Goal: Contribute content: Add original content to the website for others to see

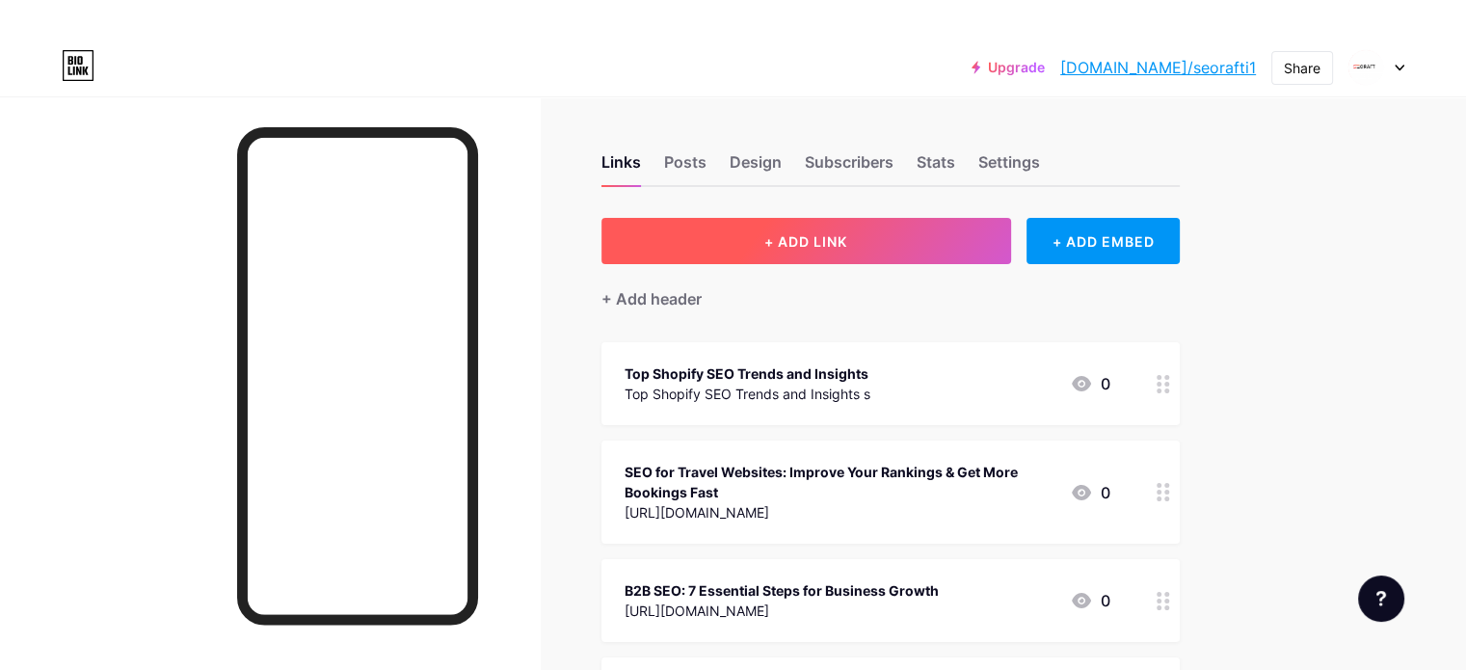
click at [825, 253] on button "+ ADD LINK" at bounding box center [807, 241] width 410 height 46
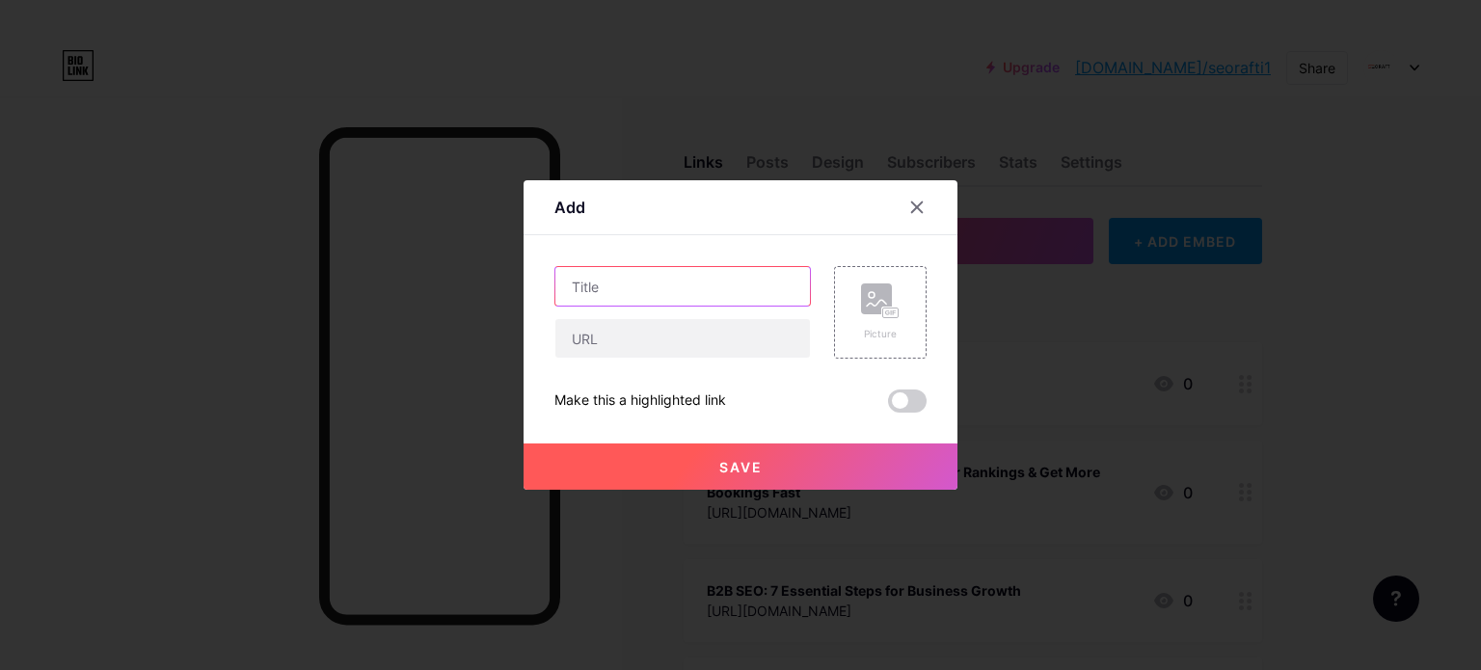
click at [606, 278] on input "text" at bounding box center [682, 286] width 255 height 39
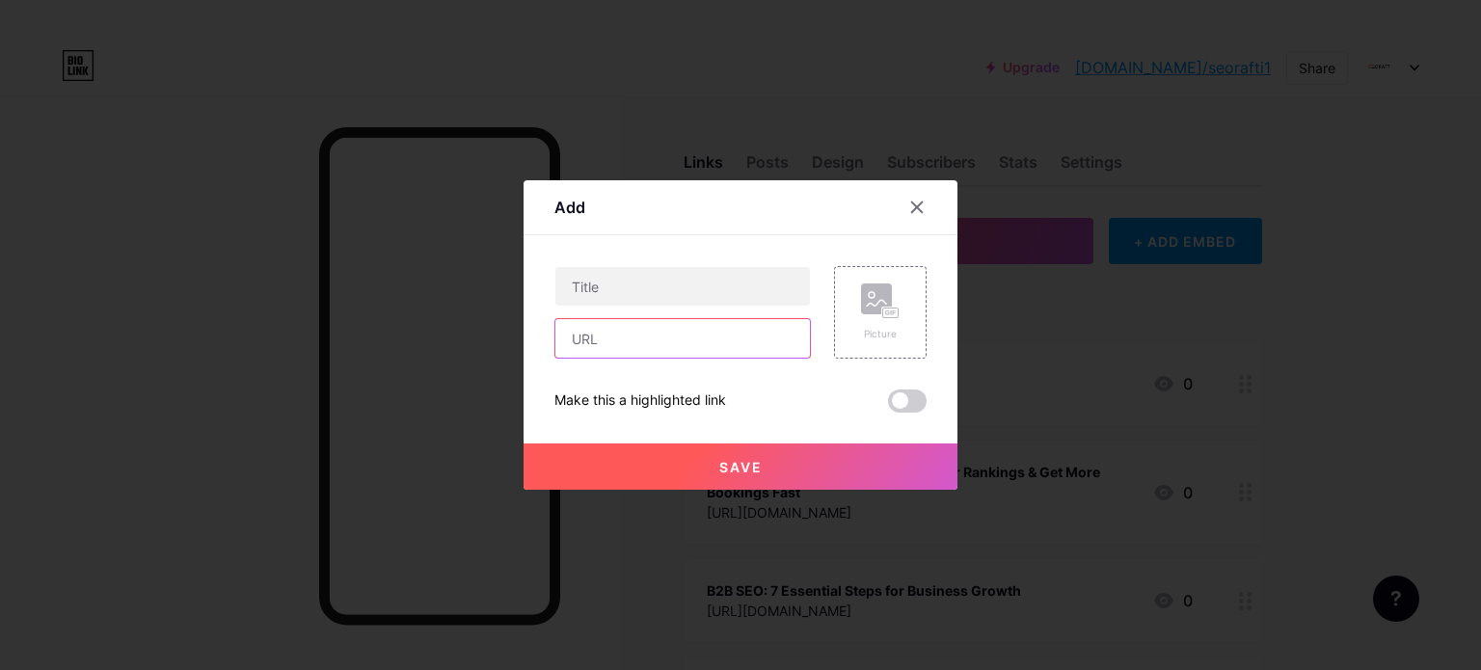
click at [615, 342] on input "text" at bounding box center [682, 338] width 255 height 39
paste input "[URL][DOMAIN_NAME]"
type input "[URL][DOMAIN_NAME]"
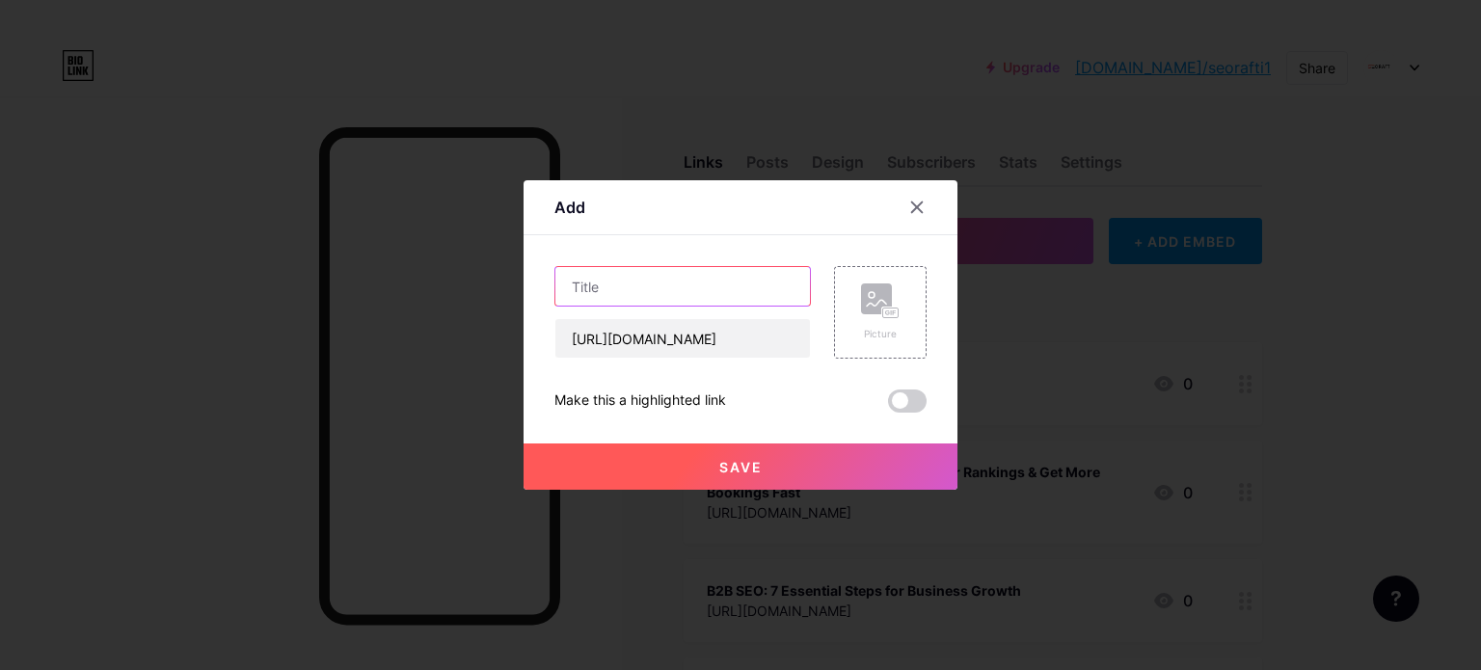
click at [672, 286] on input "text" at bounding box center [682, 286] width 255 height 39
paste input "Maximize Your Sales with YouTube Ads"
type input "Maximize Your Sales with YouTube Ads"
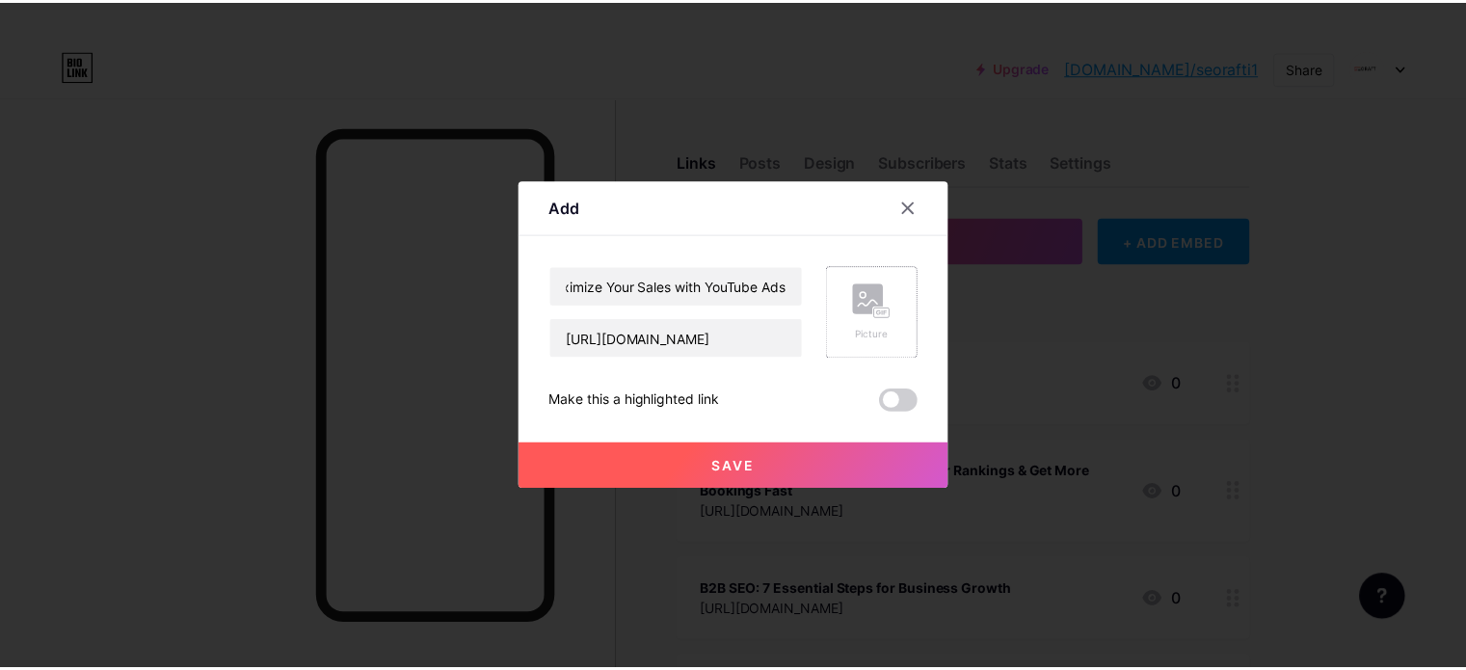
scroll to position [0, 0]
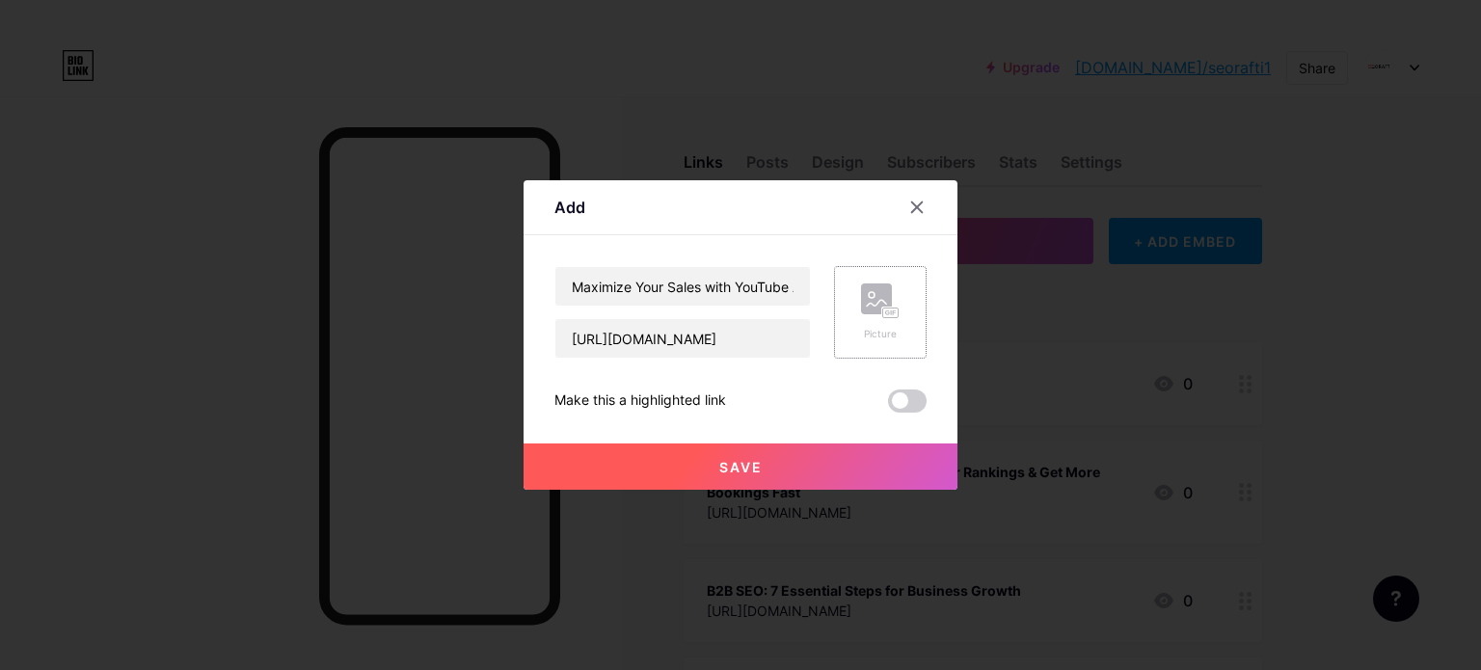
click at [880, 321] on div "Picture" at bounding box center [880, 312] width 39 height 58
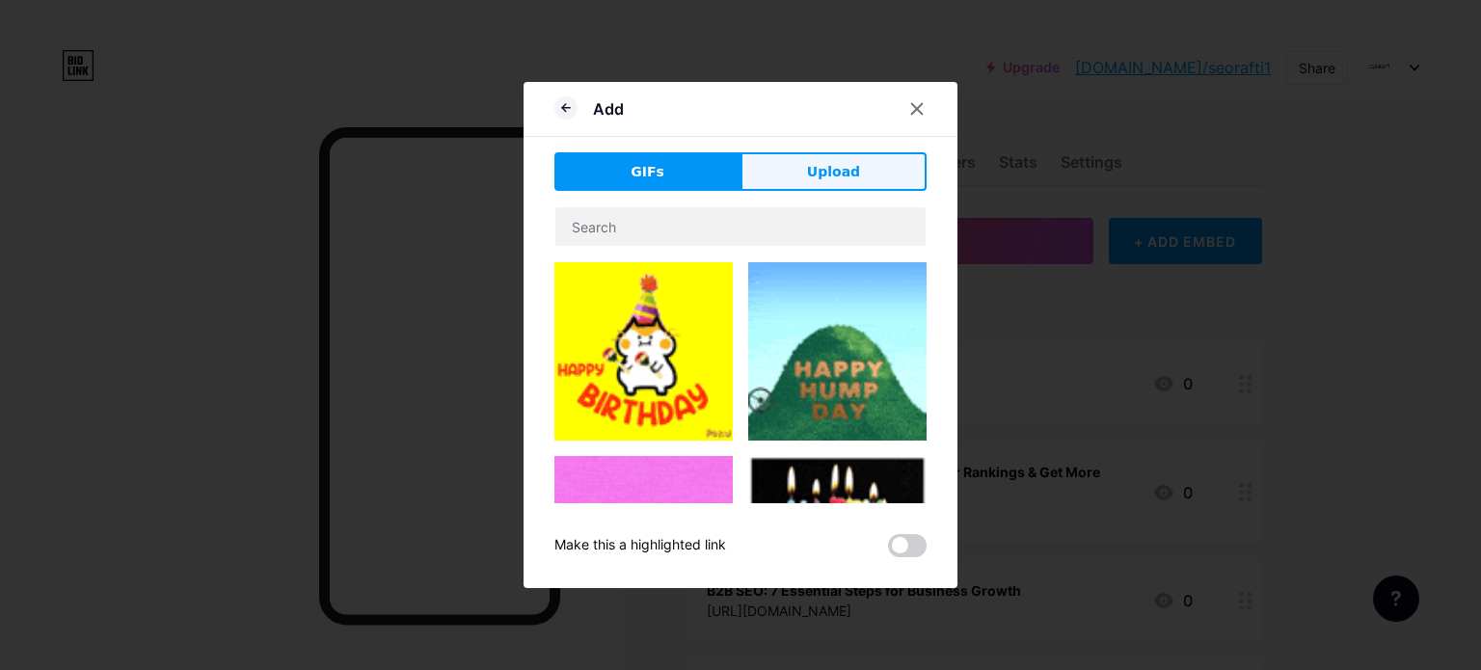
click at [814, 182] on button "Upload" at bounding box center [833, 171] width 186 height 39
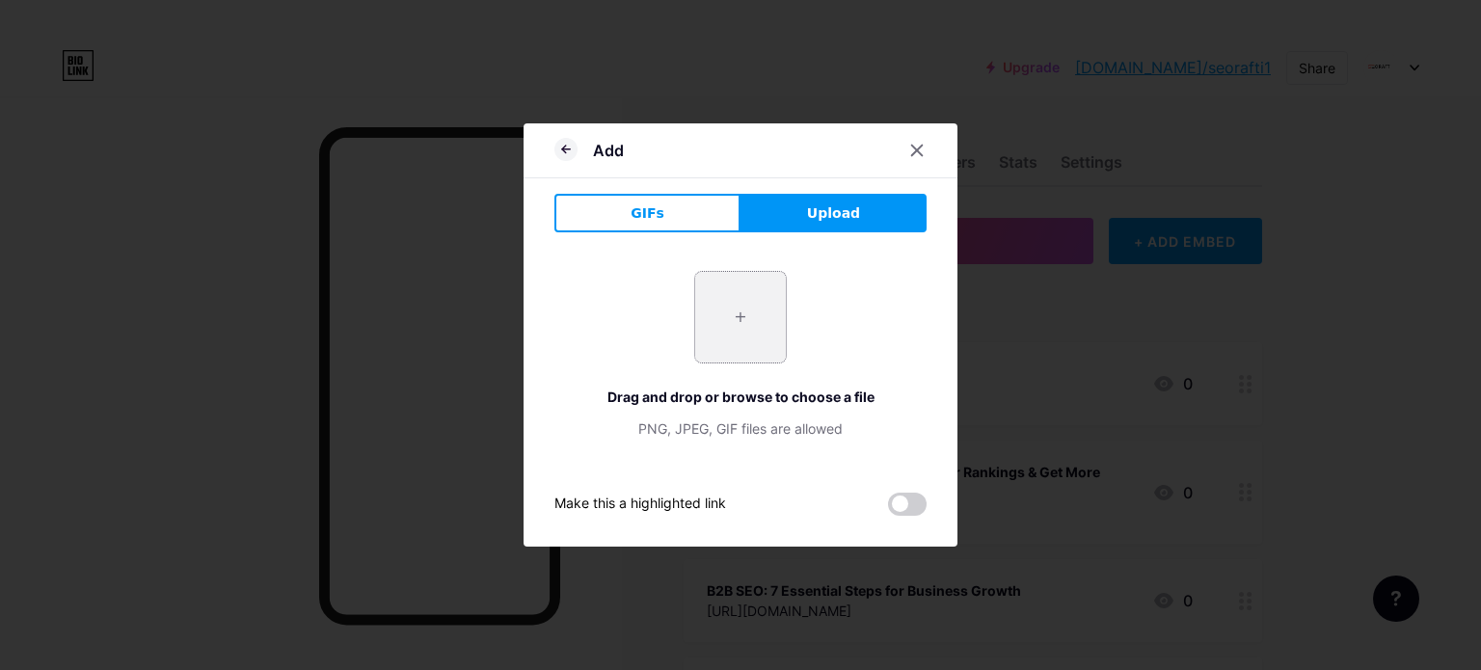
click at [766, 328] on input "file" at bounding box center [740, 317] width 91 height 91
type input "C:\fakepath\Neutral We Design your Dreams Instagram Post (356 x 342 px) (20).png"
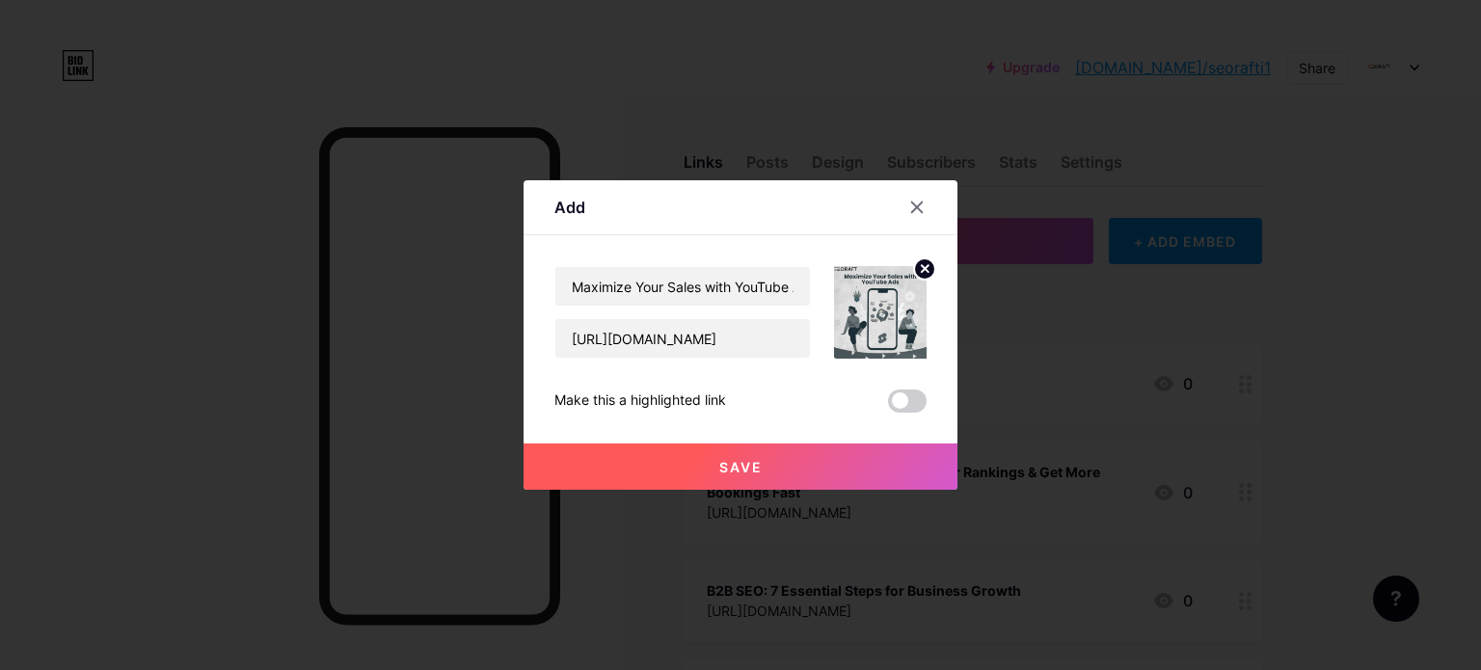
click at [787, 461] on button "Save" at bounding box center [740, 466] width 434 height 46
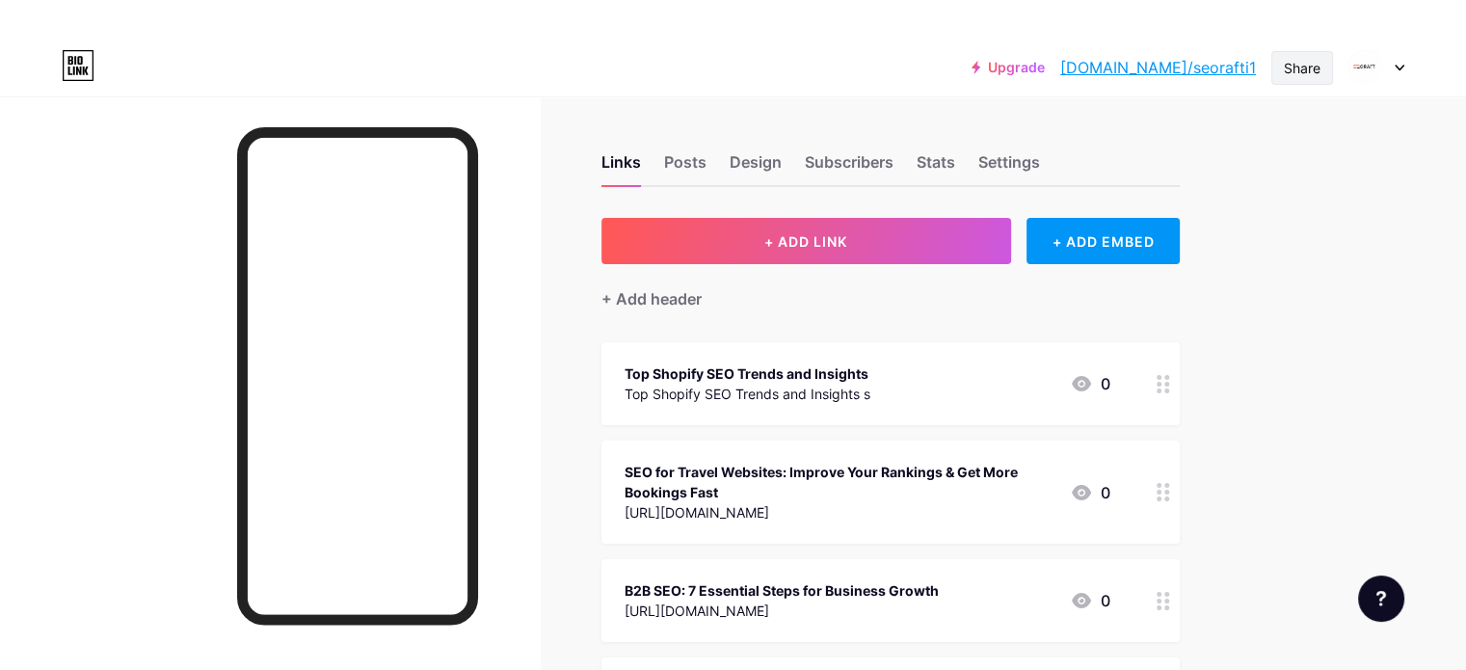
click at [1303, 69] on div "Share" at bounding box center [1302, 68] width 37 height 20
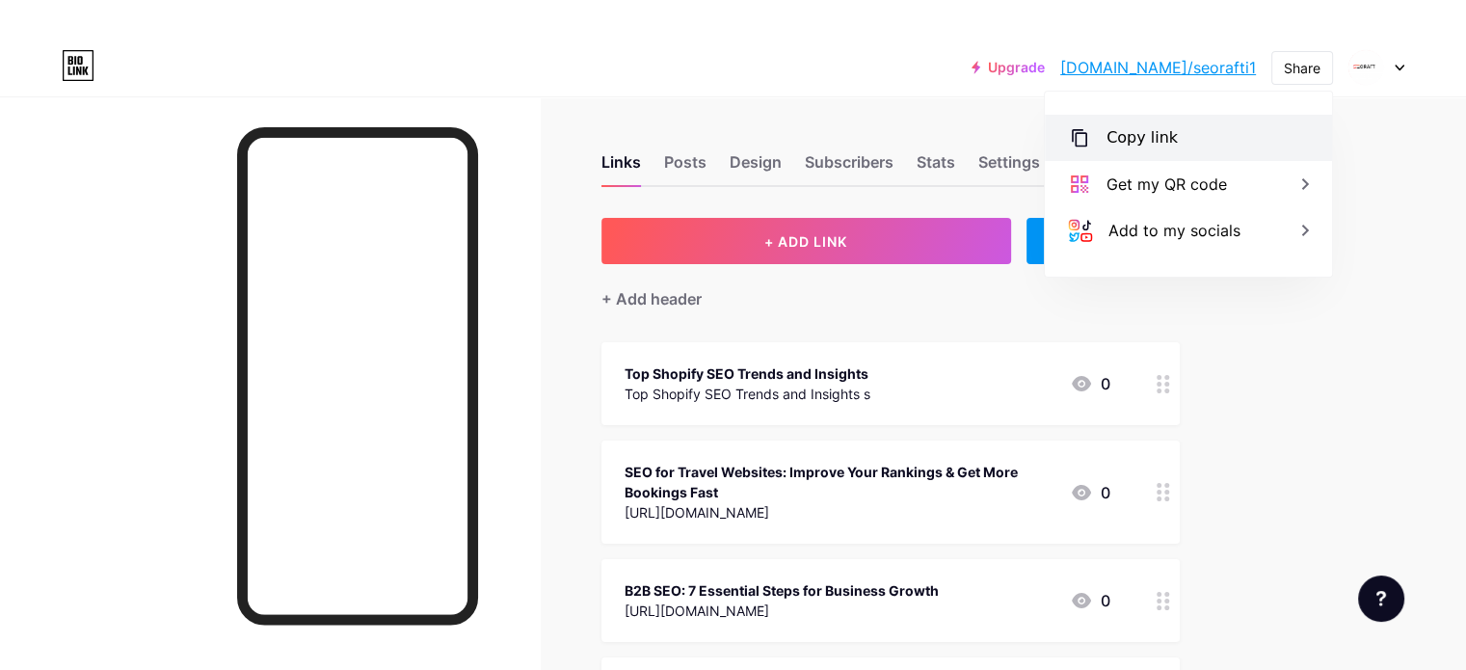
click at [1184, 148] on div "Copy link" at bounding box center [1188, 138] width 287 height 46
